Goal: Task Accomplishment & Management: Complete application form

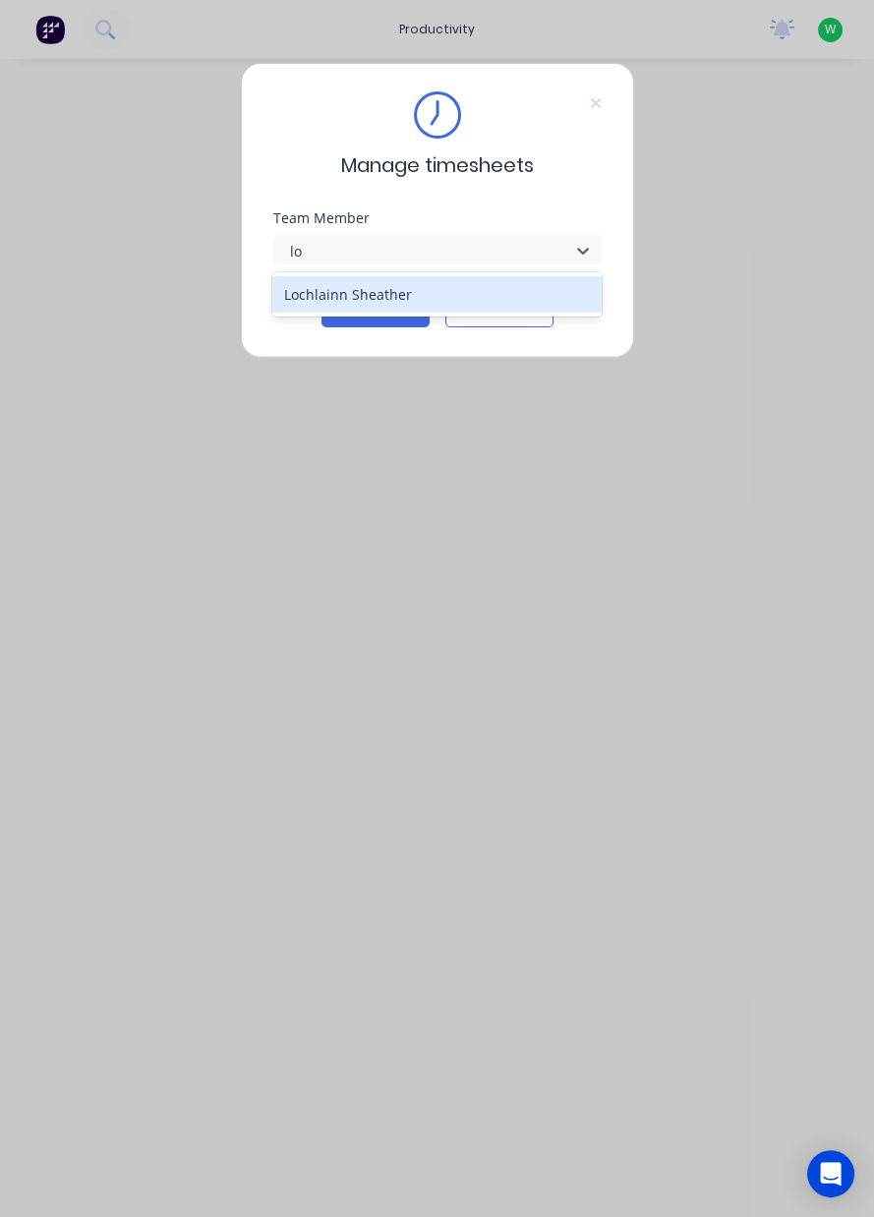
click at [441, 296] on div "Lochlainn Sheather" at bounding box center [436, 294] width 329 height 36
type input "lo"
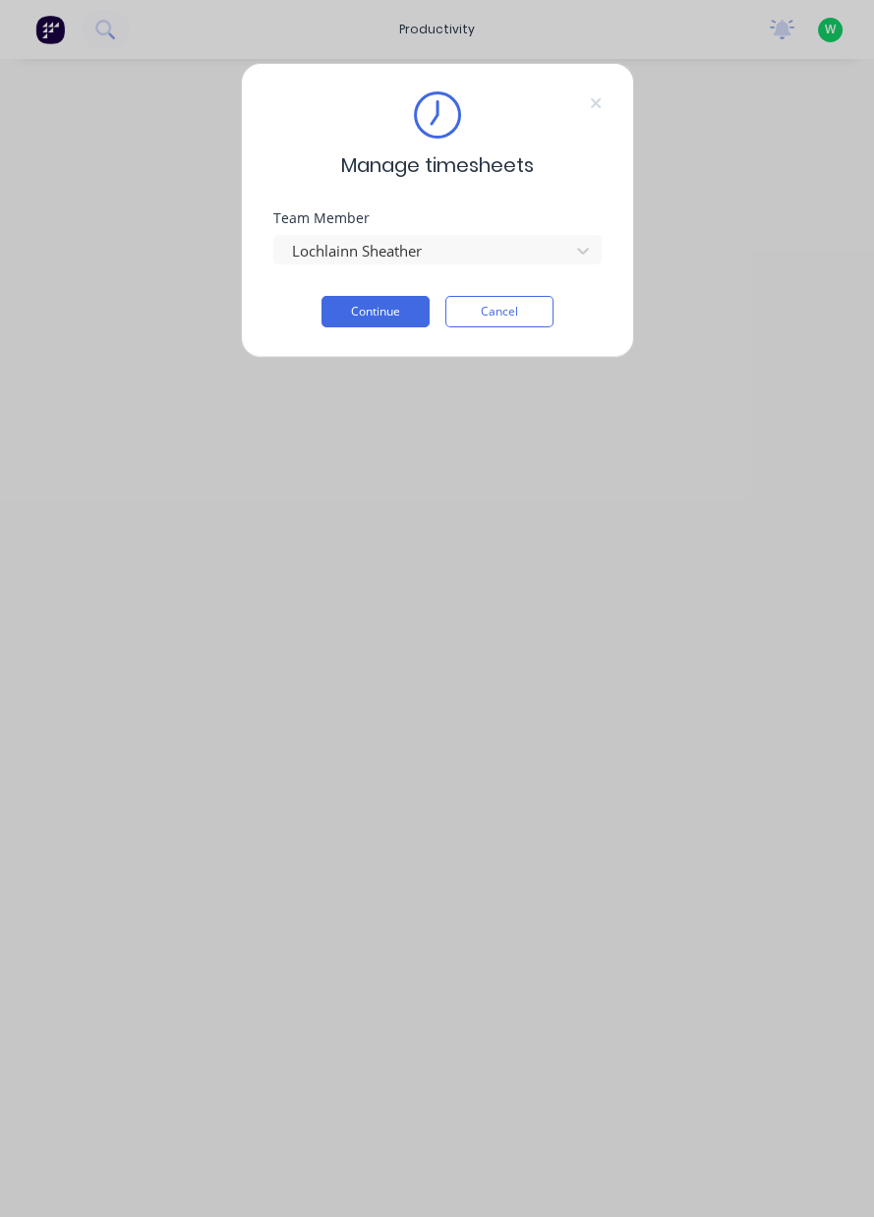
click at [378, 316] on button "Continue" at bounding box center [376, 311] width 108 height 31
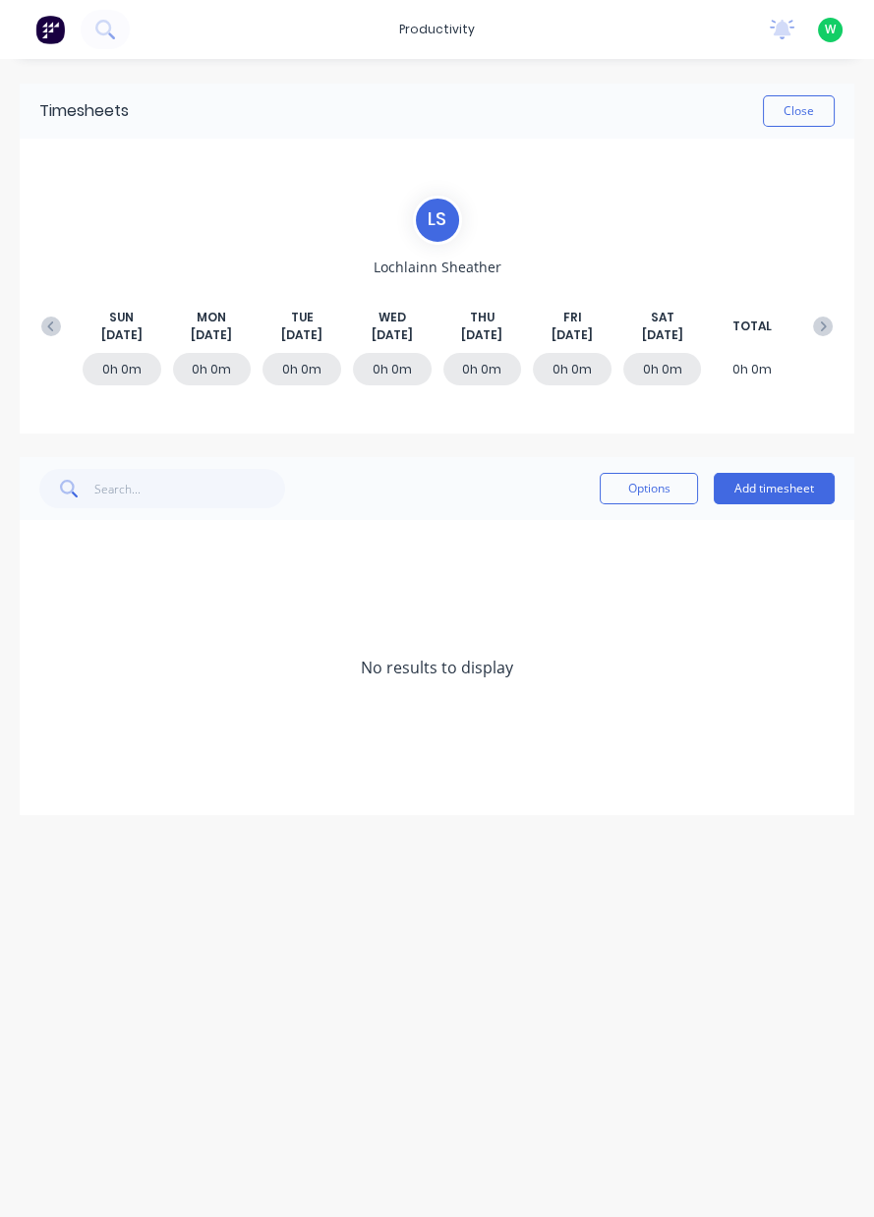
click at [805, 491] on button "Add timesheet" at bounding box center [774, 488] width 121 height 31
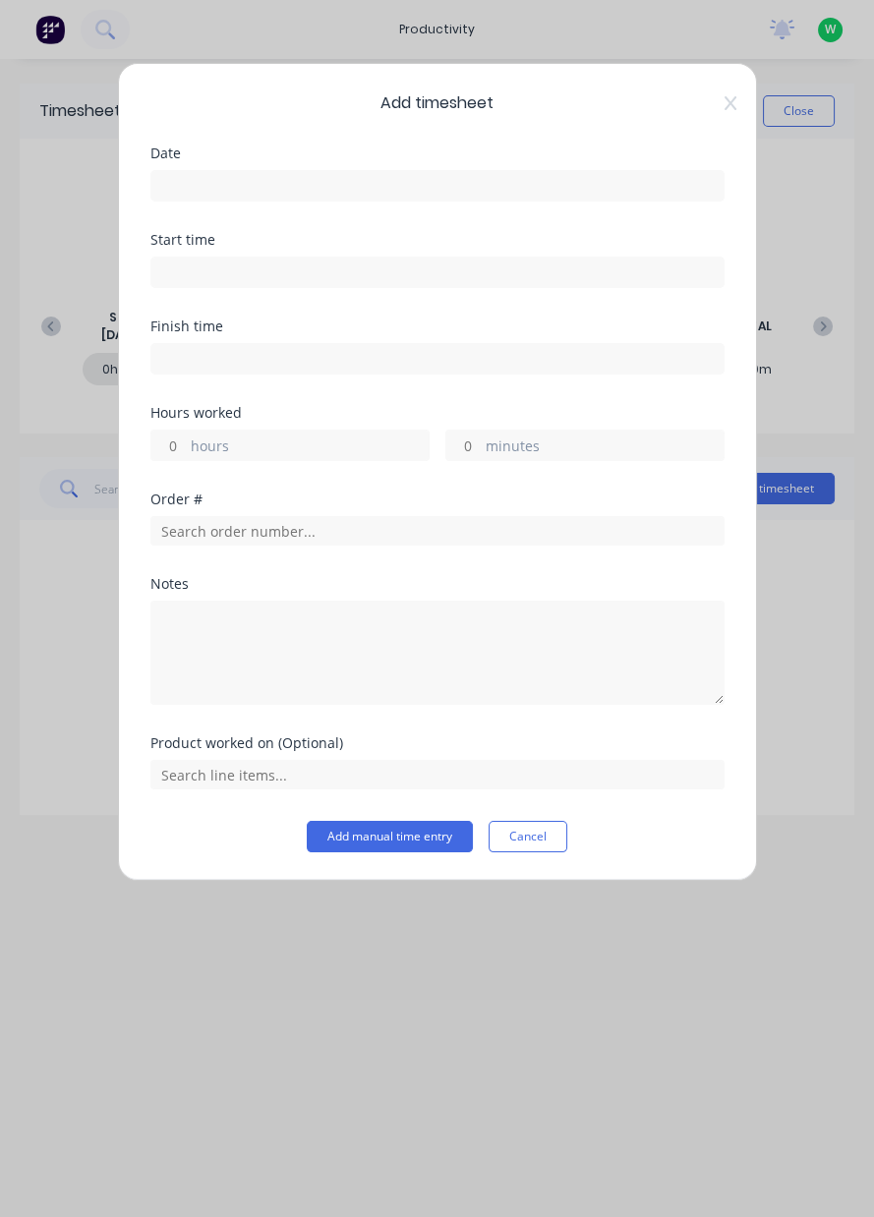
click at [345, 192] on input at bounding box center [437, 185] width 572 height 29
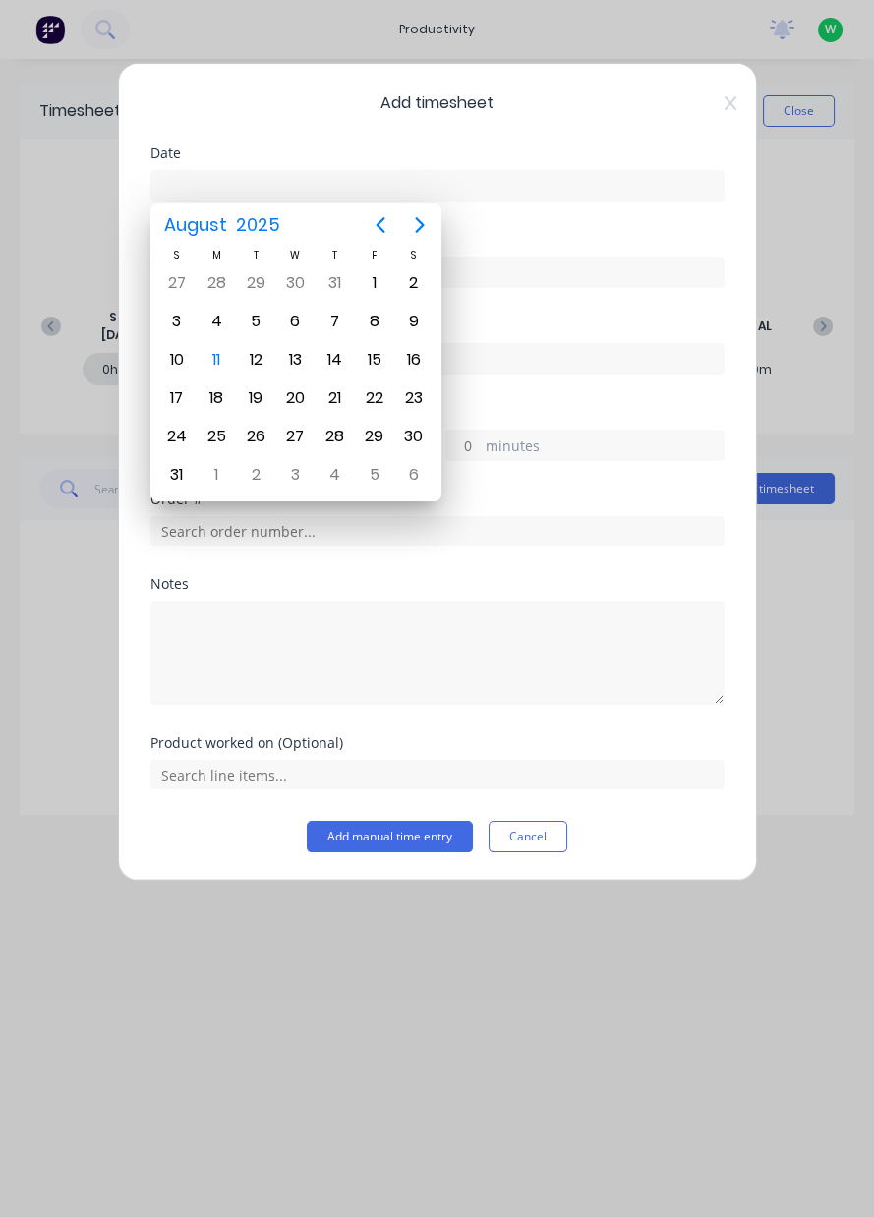
click at [215, 347] on div "11" at bounding box center [216, 359] width 29 height 29
type input "[DATE]"
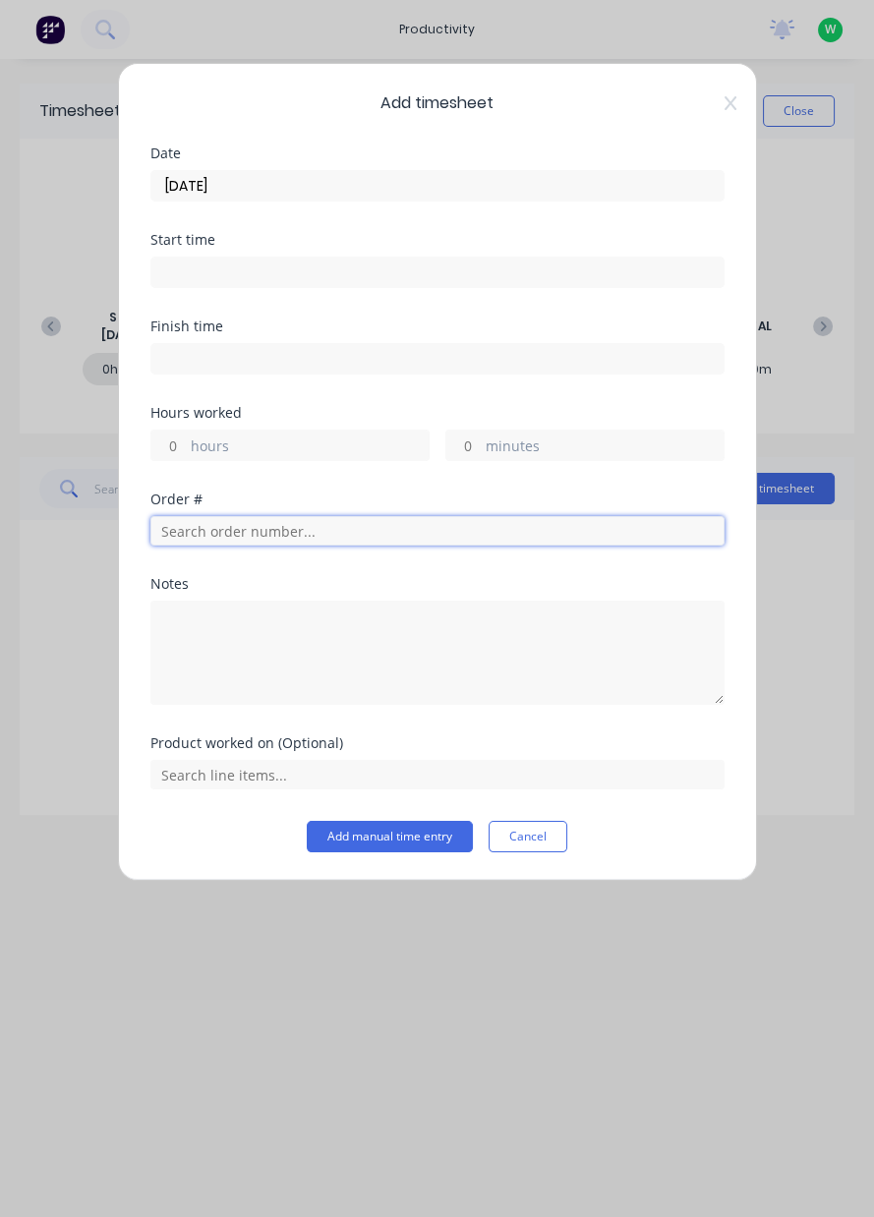
click at [210, 533] on input "text" at bounding box center [437, 530] width 574 height 29
type input "18772"
click at [308, 588] on div "Order # 18772 Dendrobium Coal Pty Ltd" at bounding box center [437, 591] width 543 height 41
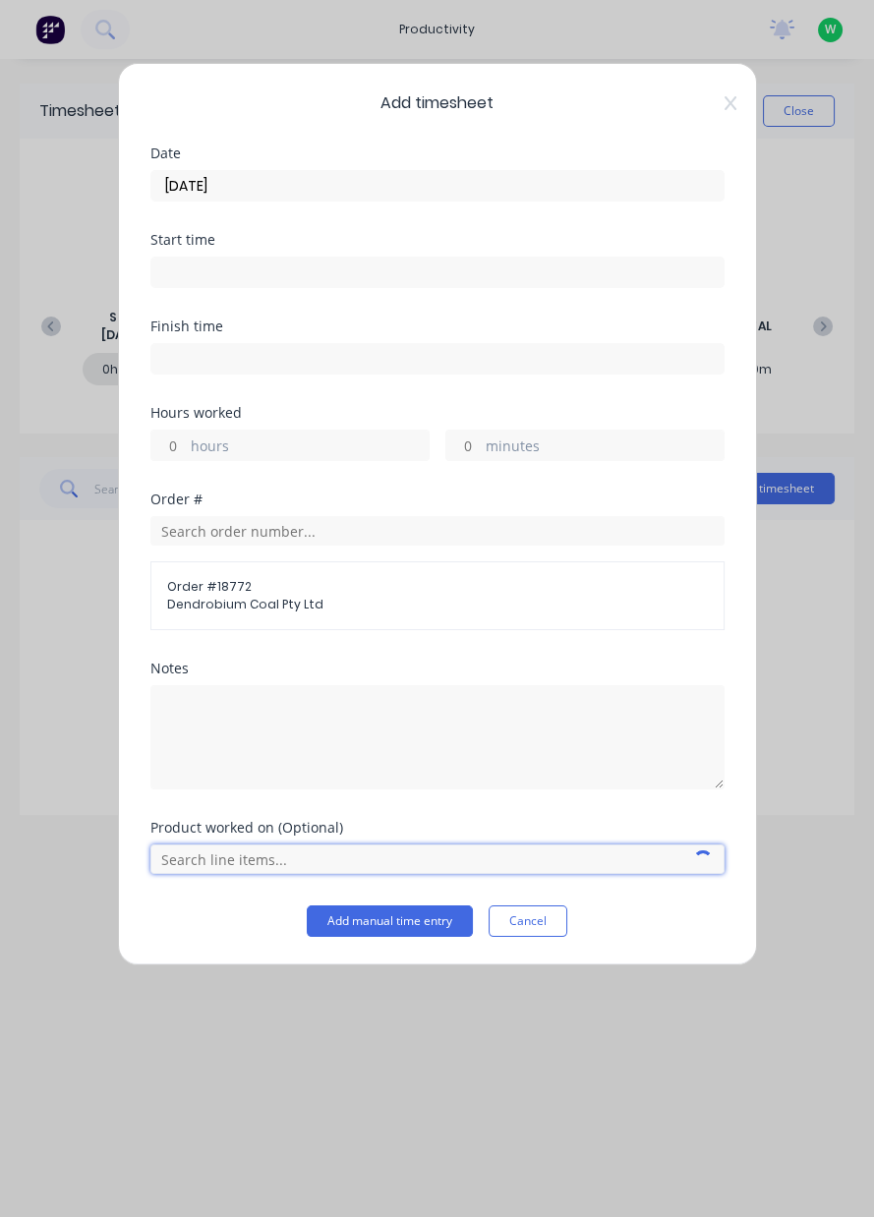
click at [232, 868] on input "text" at bounding box center [437, 859] width 574 height 29
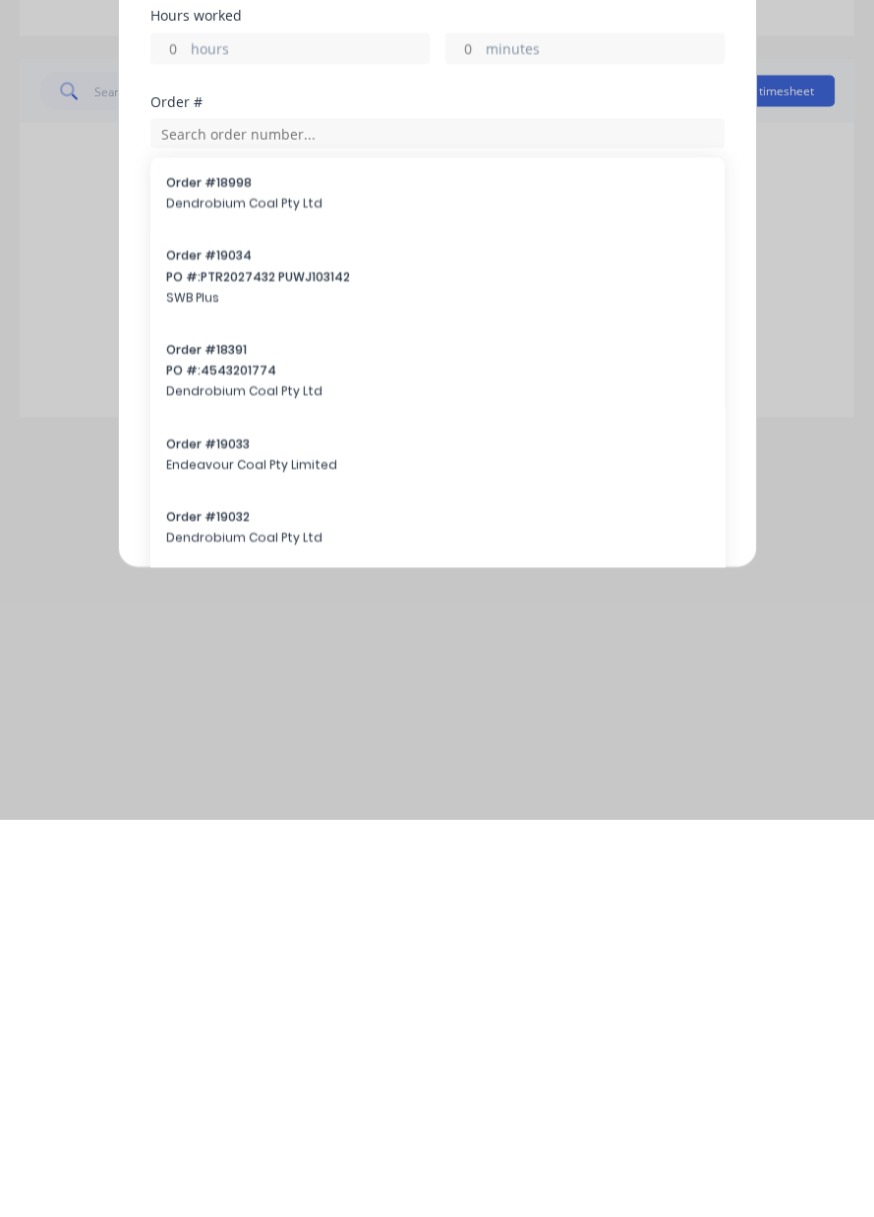
click at [475, 811] on div "Order # 18391 PO #: 4543201774 Dendrobium Coal Pty Ltd" at bounding box center [437, 770] width 574 height 94
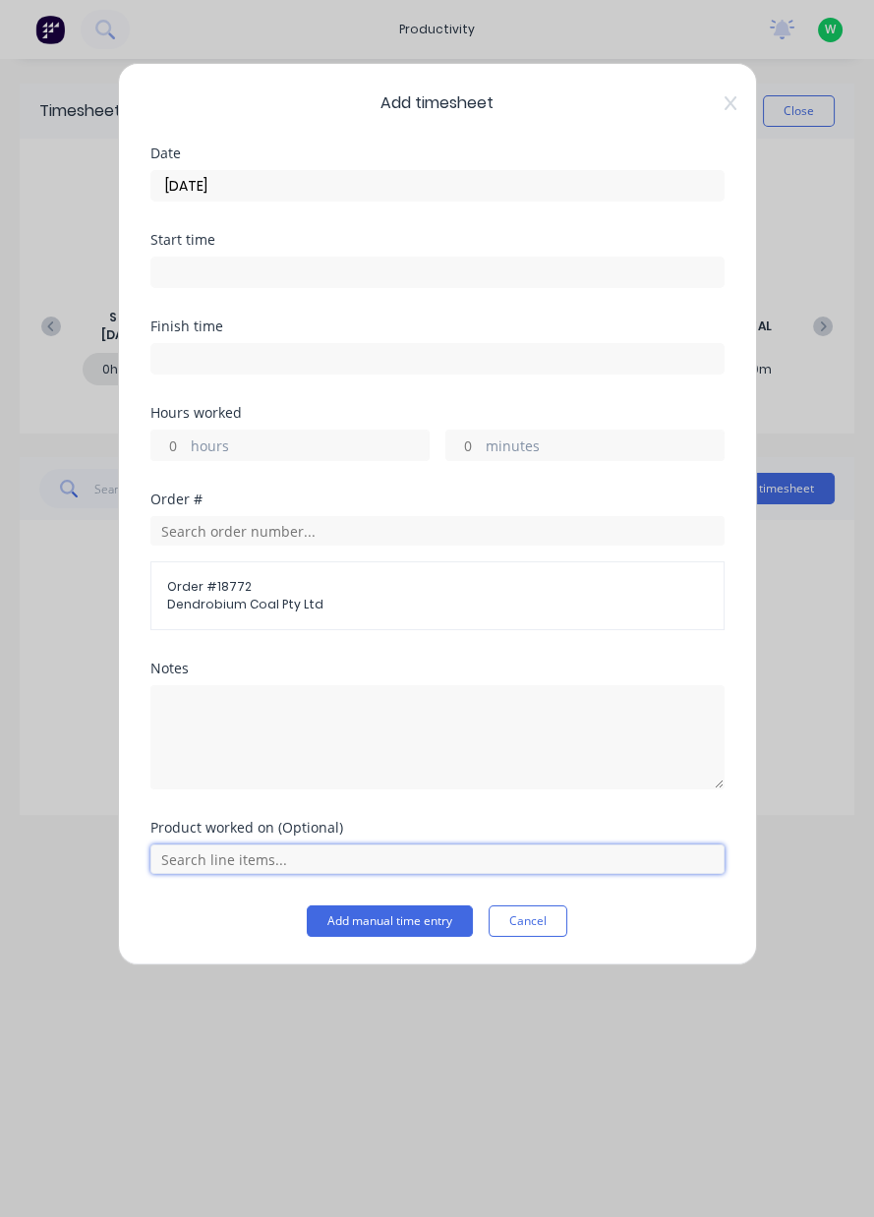
click at [270, 847] on input "text" at bounding box center [437, 859] width 574 height 29
click at [262, 861] on input "text" at bounding box center [437, 859] width 574 height 29
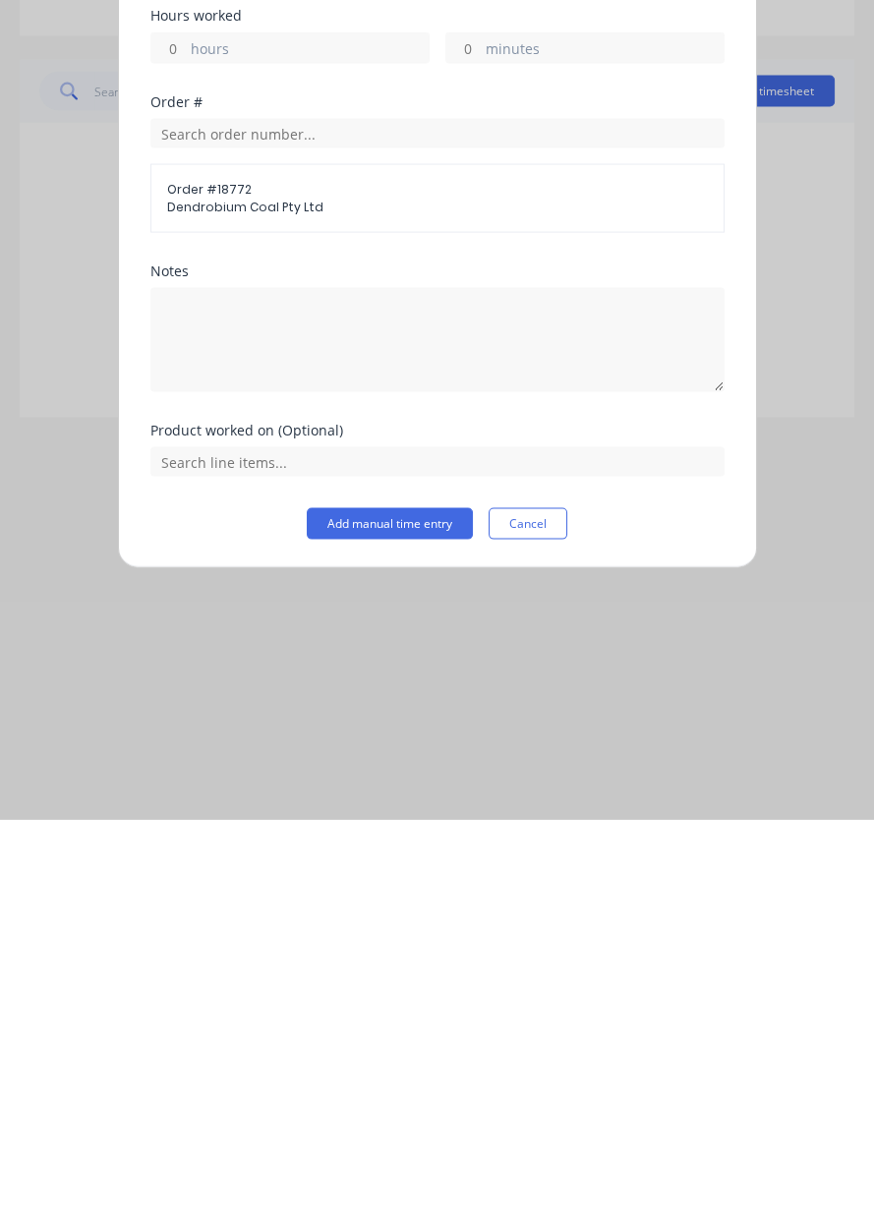
click at [432, 602] on span "Dendrobium Coal Pty Ltd" at bounding box center [437, 605] width 541 height 18
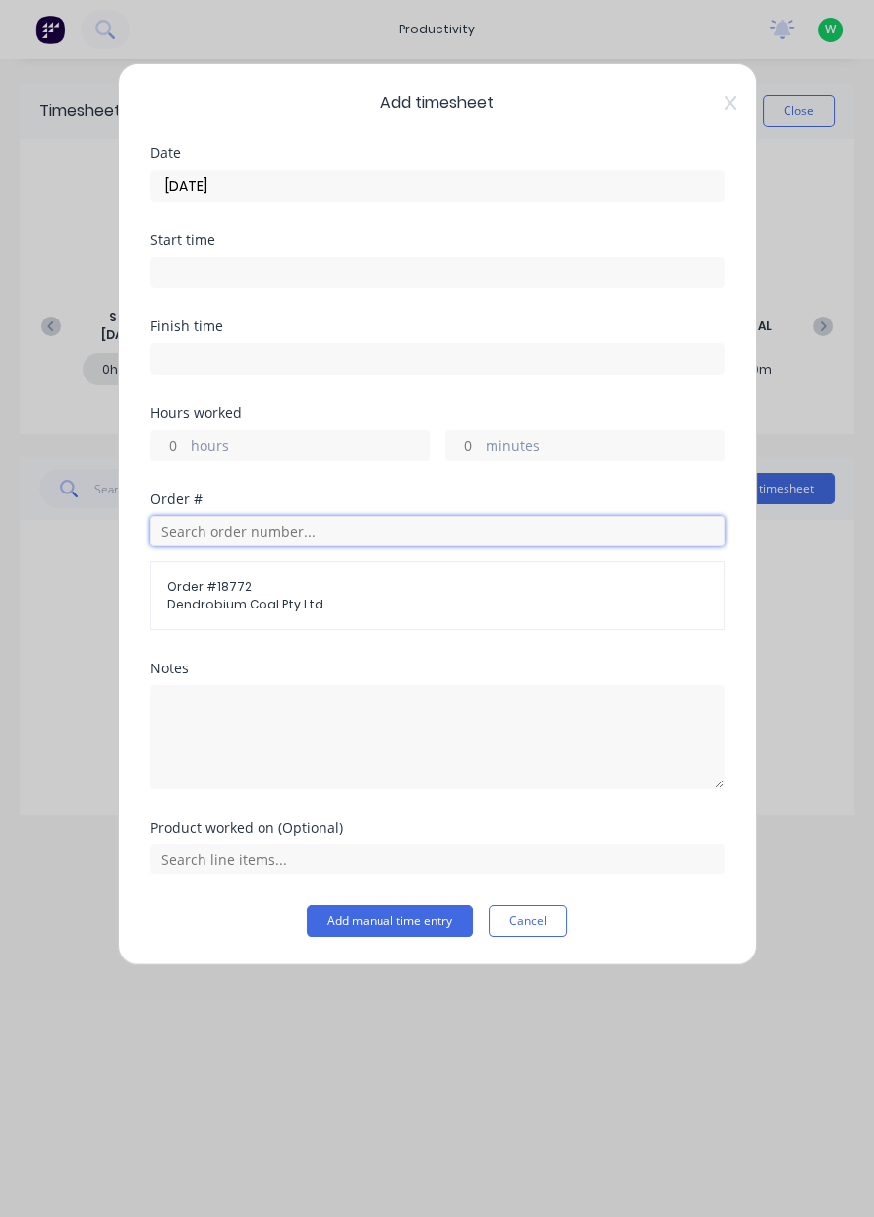
click at [334, 522] on input "text" at bounding box center [437, 530] width 574 height 29
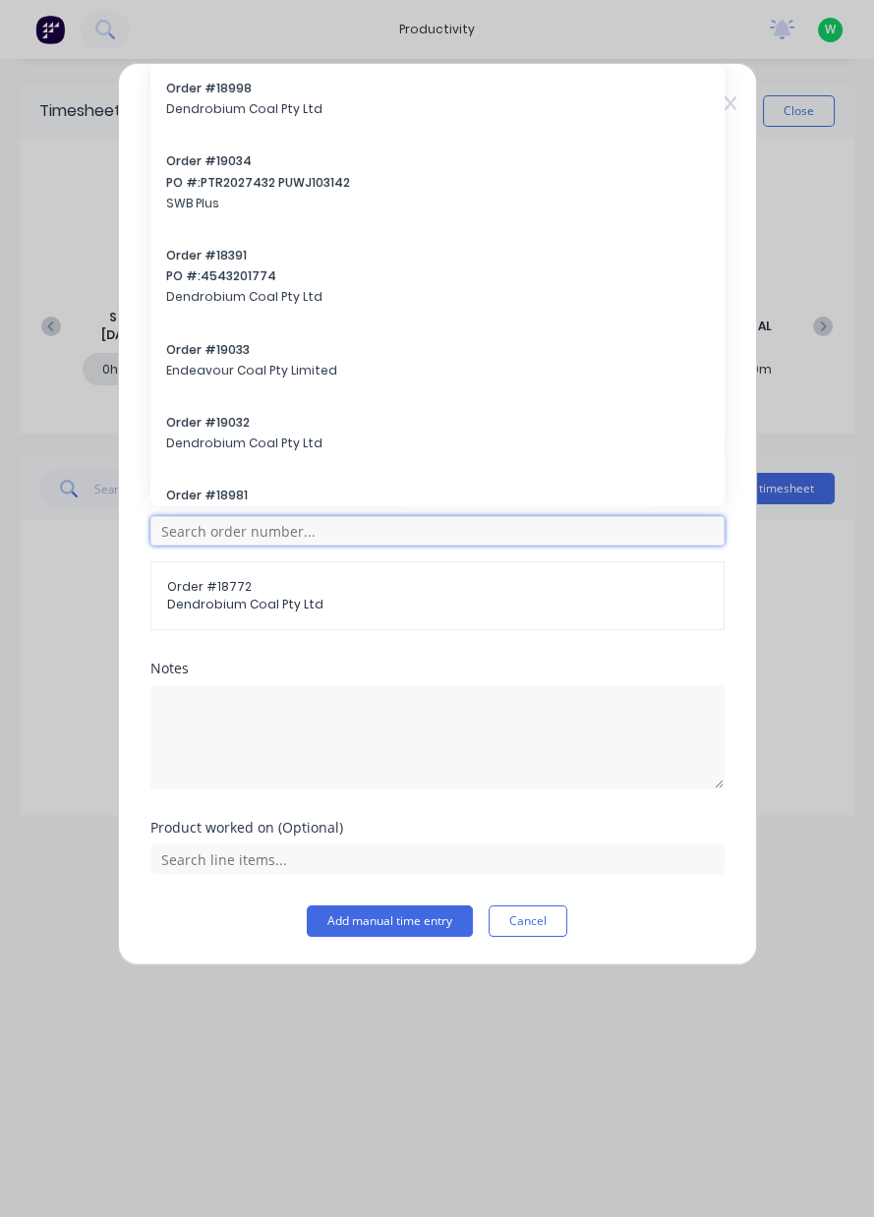
click at [405, 522] on input "text" at bounding box center [437, 530] width 574 height 29
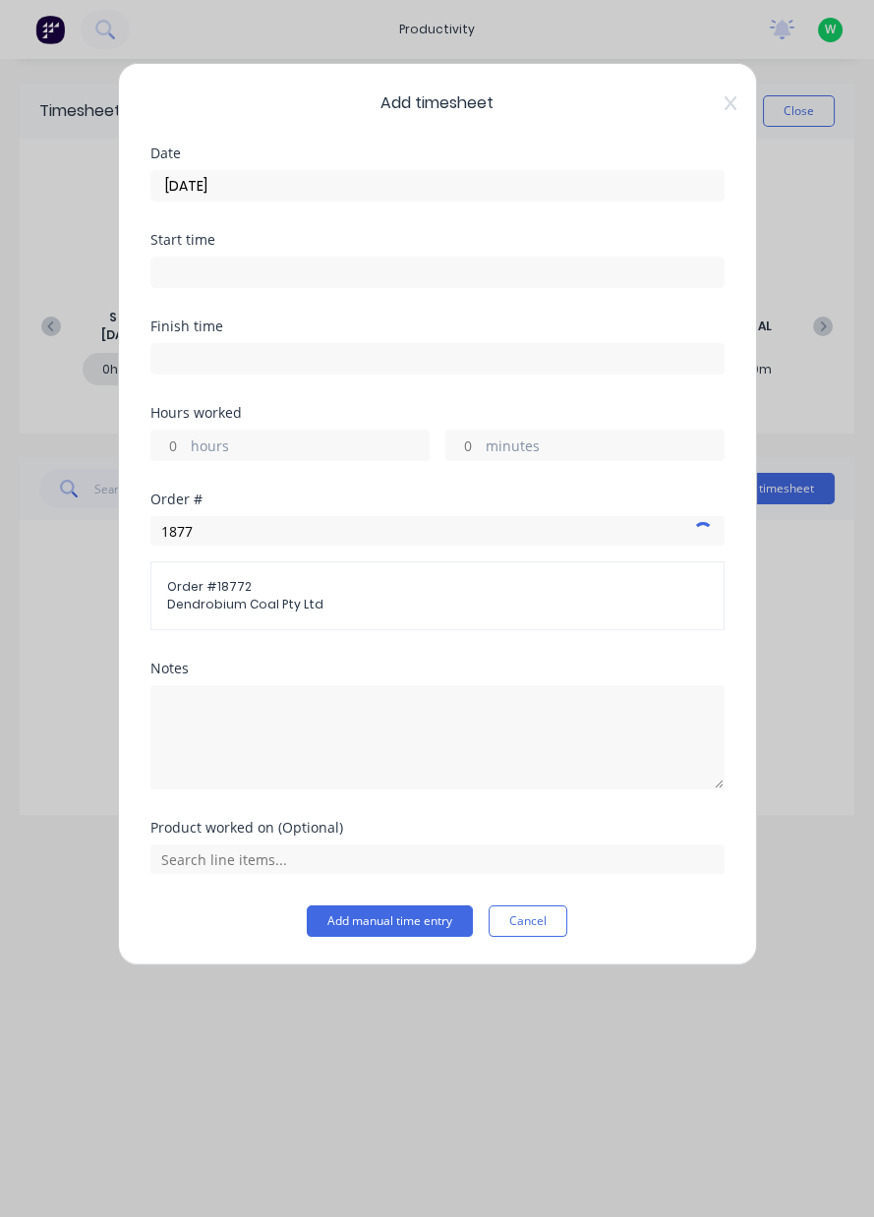
click at [358, 591] on span "Order # 18772" at bounding box center [437, 587] width 541 height 18
click at [339, 533] on input "1877" at bounding box center [437, 530] width 574 height 29
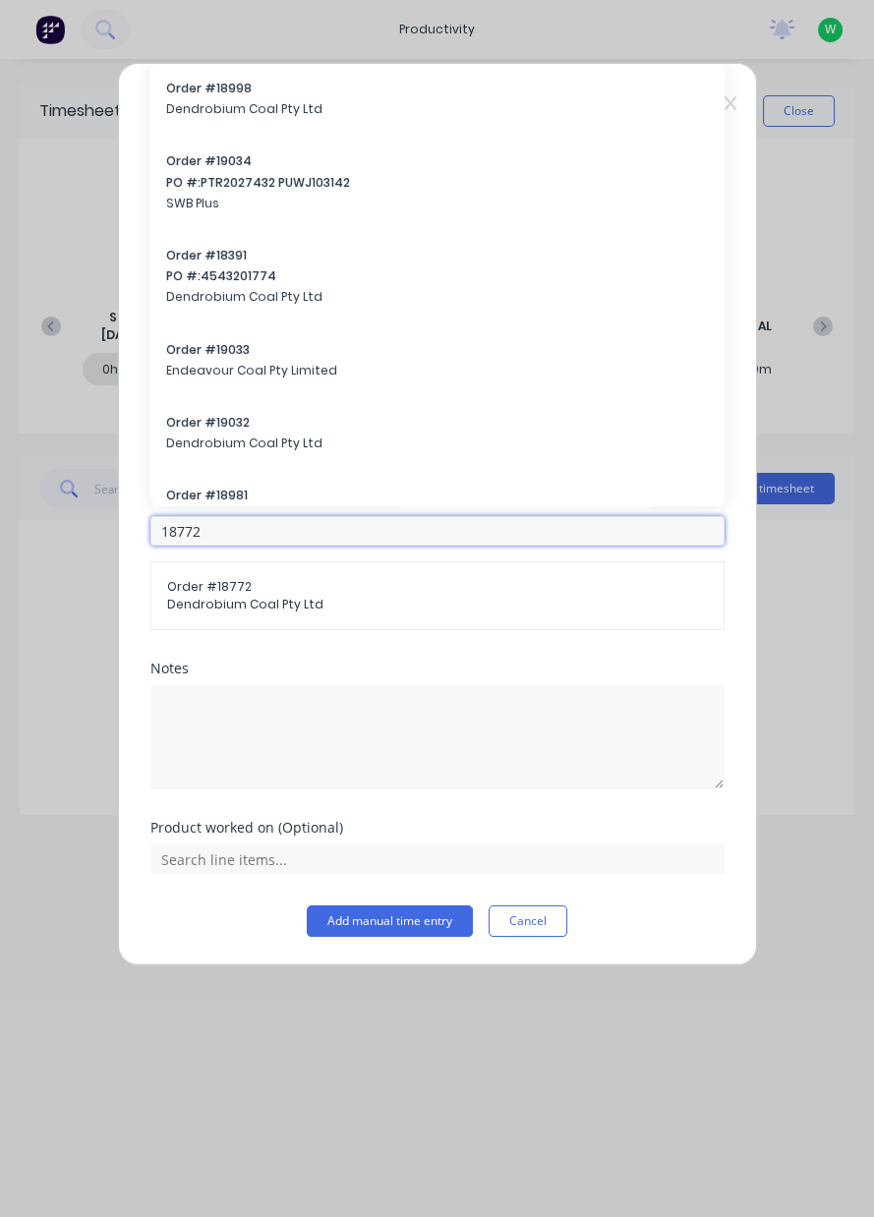
type input "18772"
click at [402, 615] on div "Order # 18772 Dendrobium Coal Pty Ltd" at bounding box center [437, 595] width 574 height 69
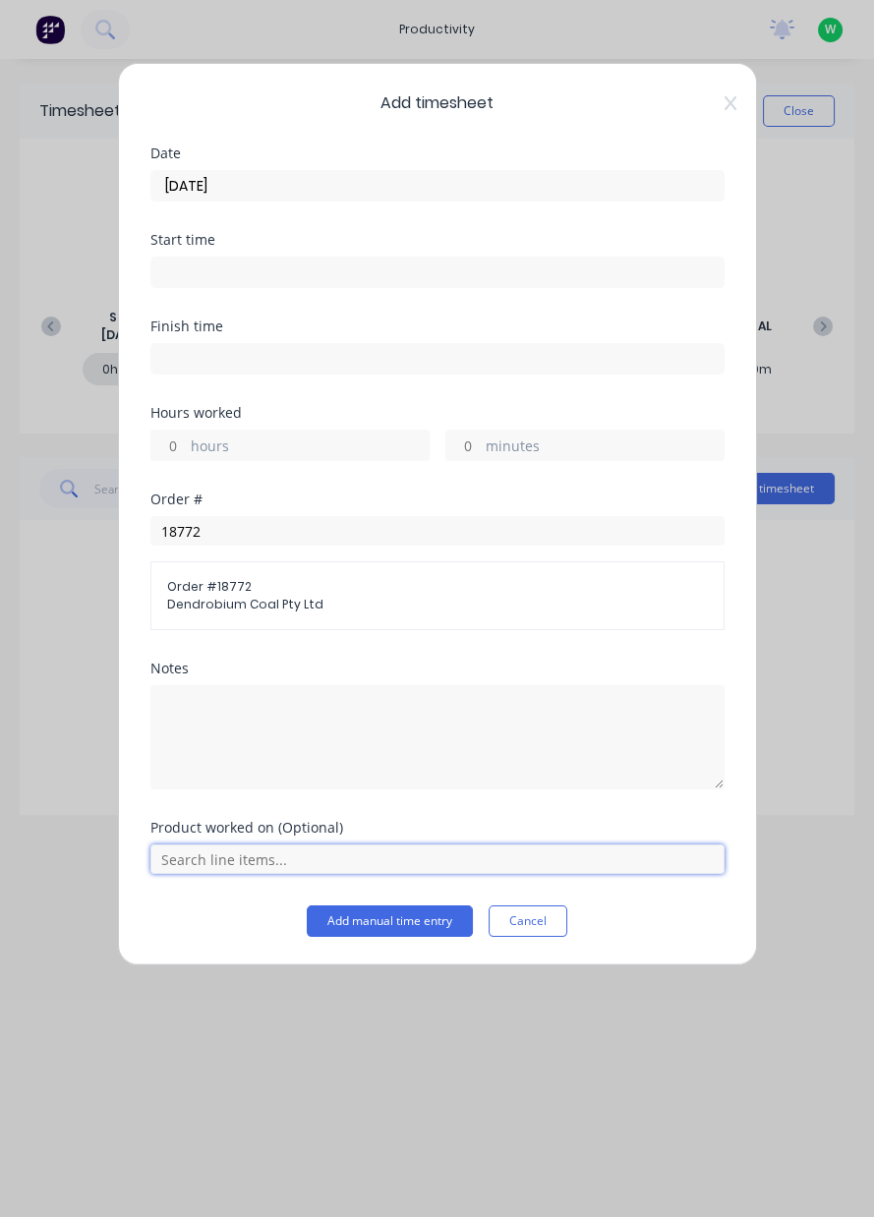
click at [289, 865] on input "text" at bounding box center [437, 859] width 574 height 29
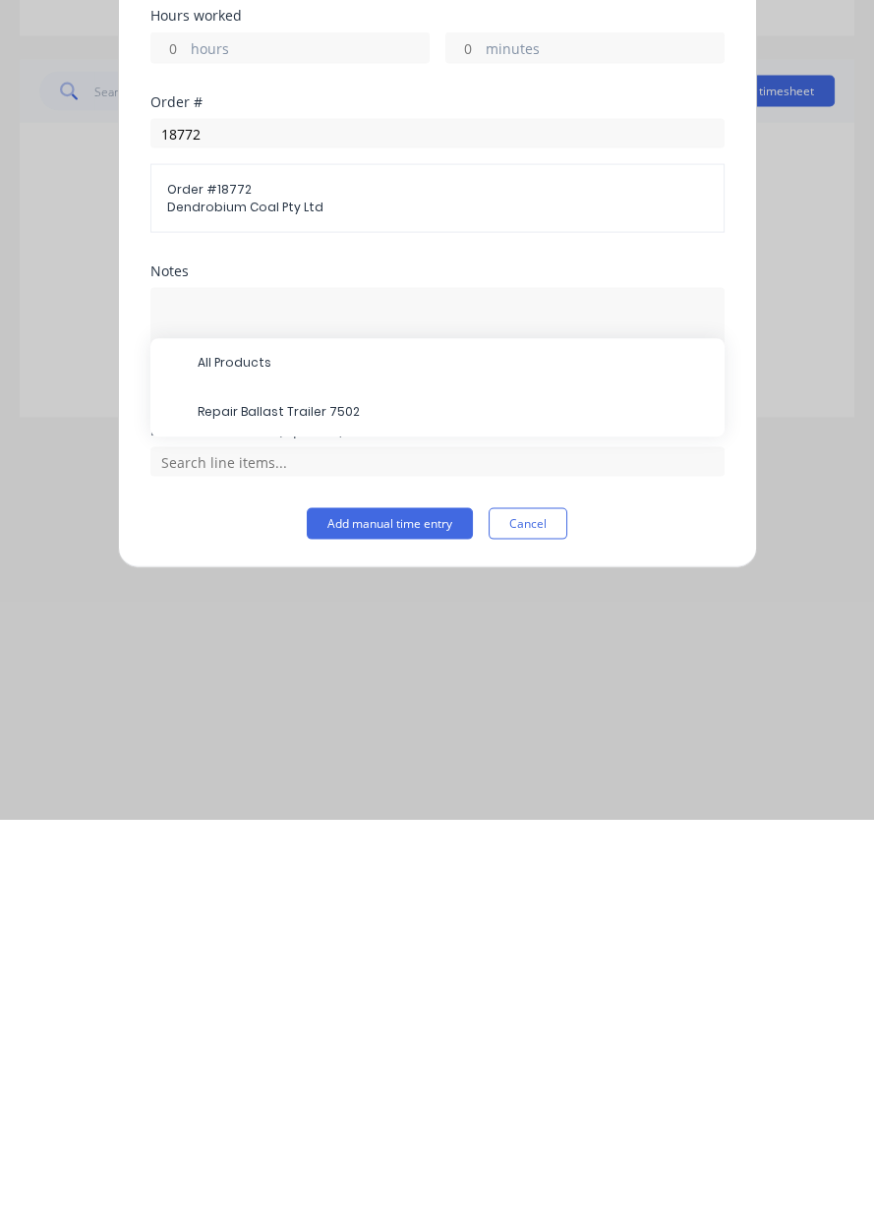
click at [360, 803] on span "Repair Ballast Trailer 7502" at bounding box center [453, 810] width 511 height 18
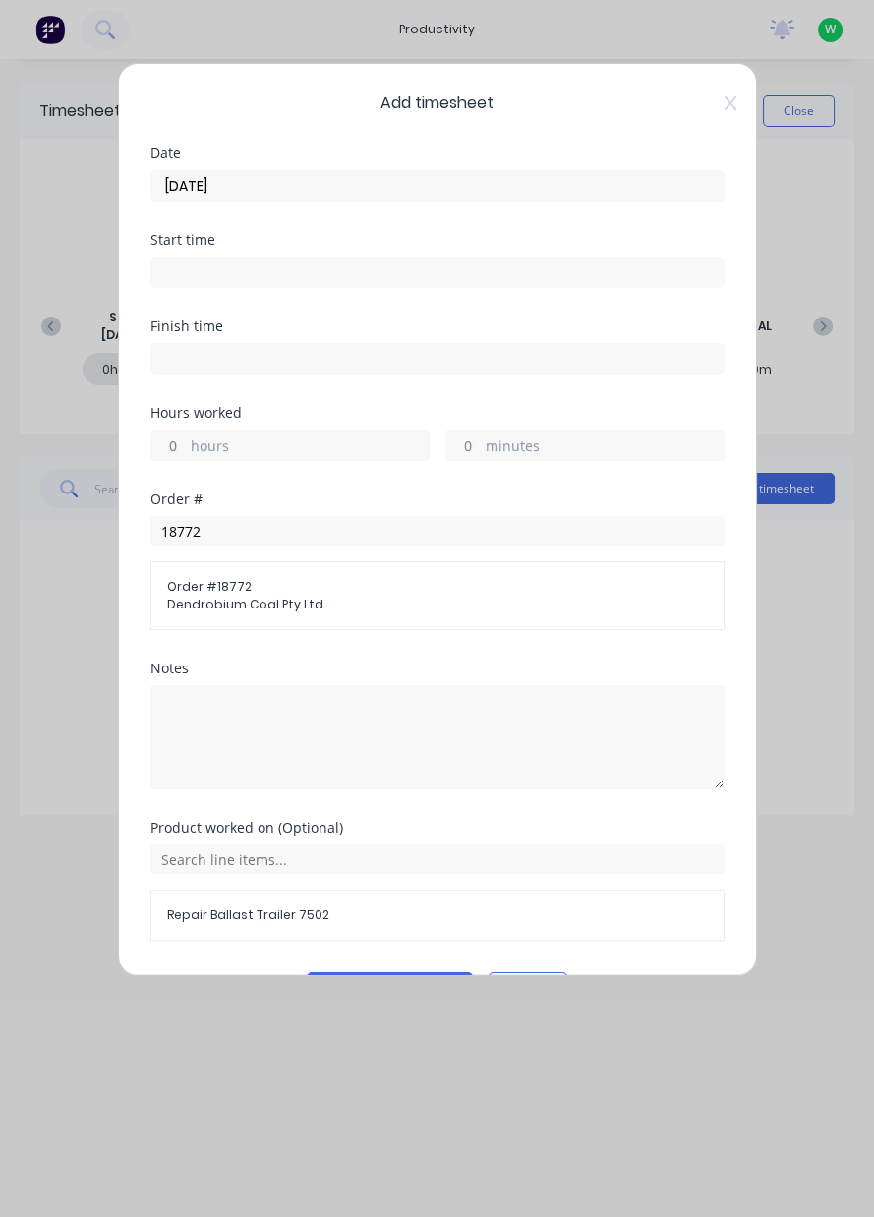
click at [178, 441] on input "hours" at bounding box center [168, 445] width 34 height 29
type input "8"
click at [784, 680] on div "Add timesheet Date [DATE] Start time Finish time Hours worked 8 hours minutes O…" at bounding box center [437, 608] width 874 height 1217
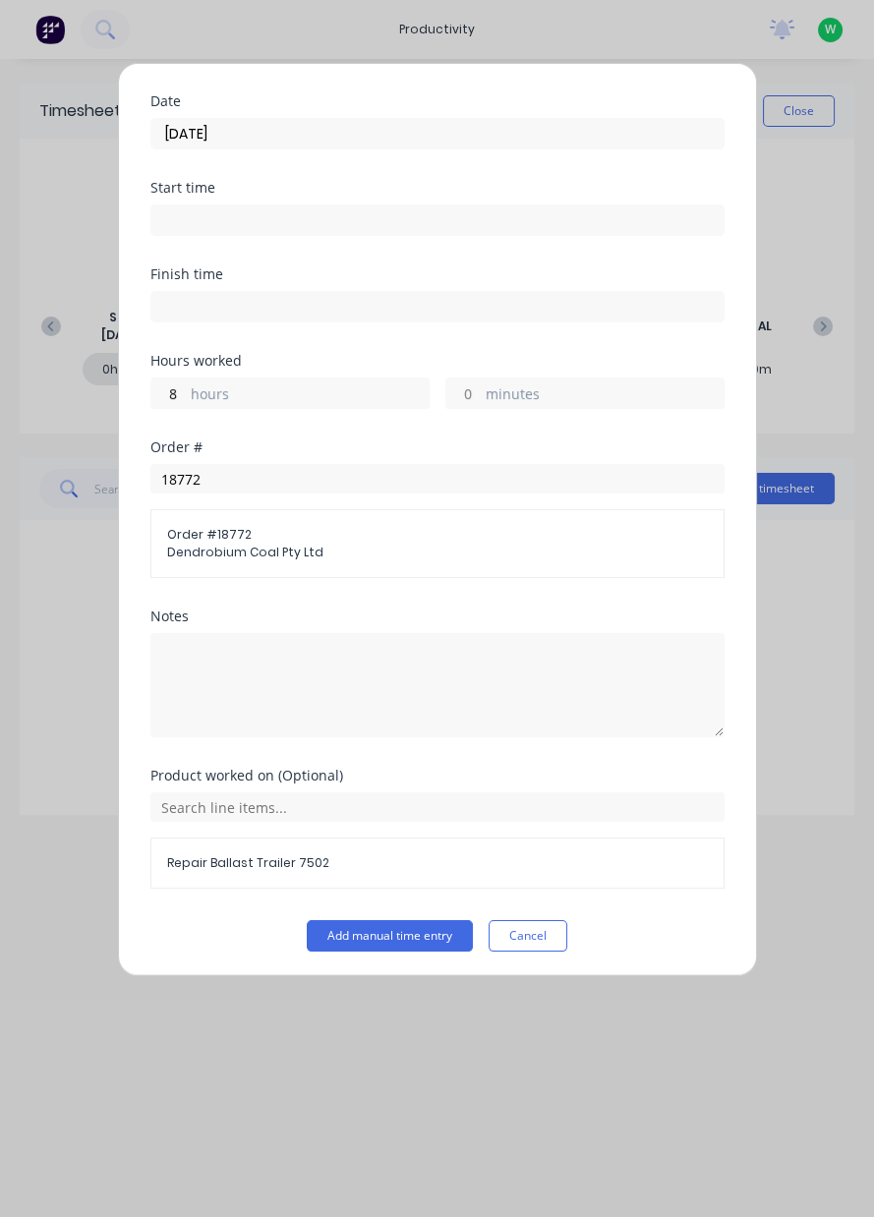
click at [423, 936] on button "Add manual time entry" at bounding box center [390, 935] width 166 height 31
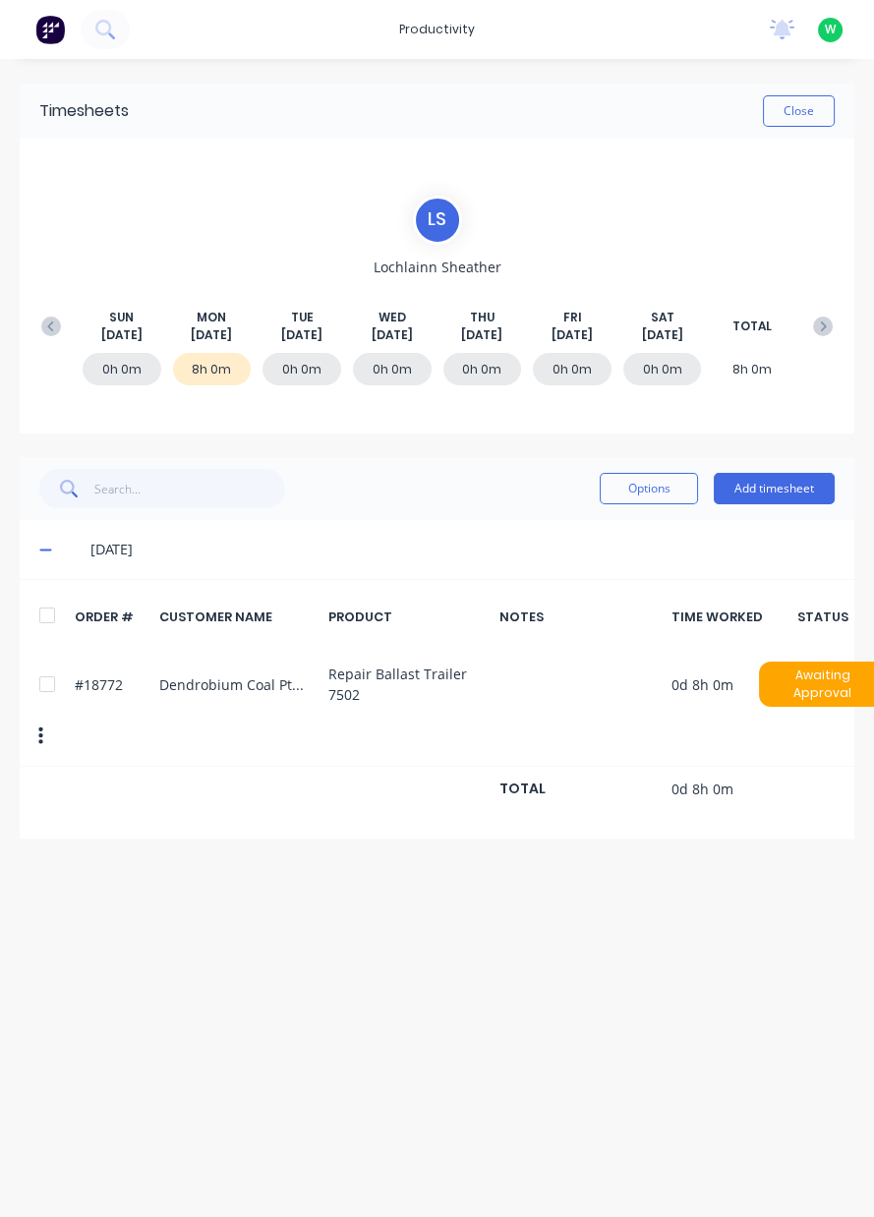
click at [764, 103] on button "Close" at bounding box center [799, 110] width 72 height 31
